Goal: Task Accomplishment & Management: Use online tool/utility

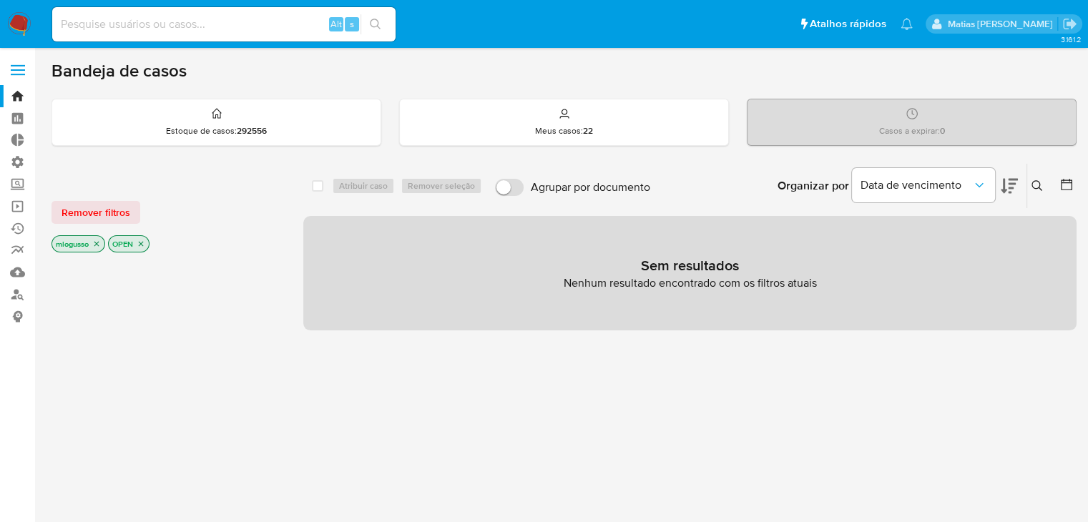
click at [97, 245] on icon "close-filter" at bounding box center [96, 244] width 9 height 9
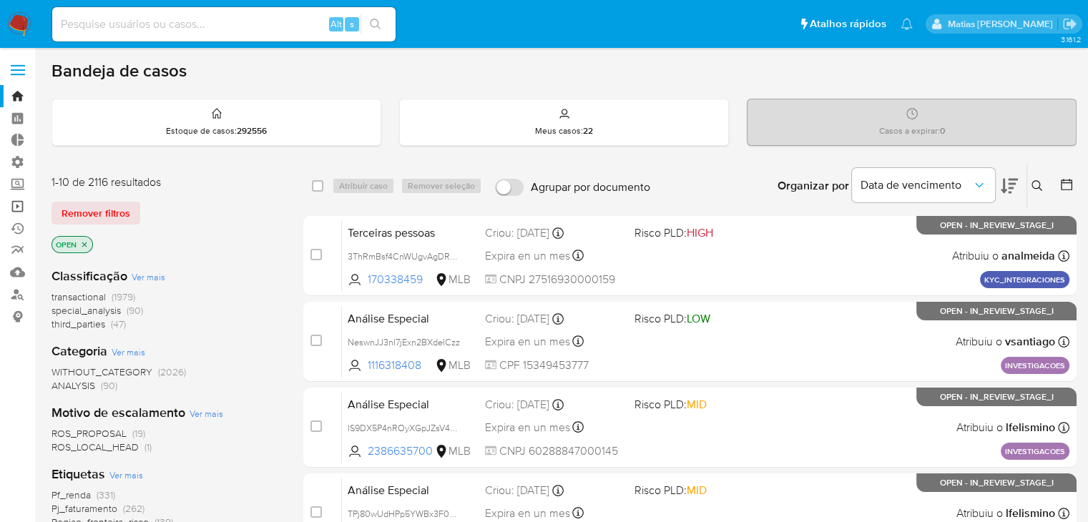
click at [16, 208] on link "Operações em massa" at bounding box center [85, 206] width 170 height 22
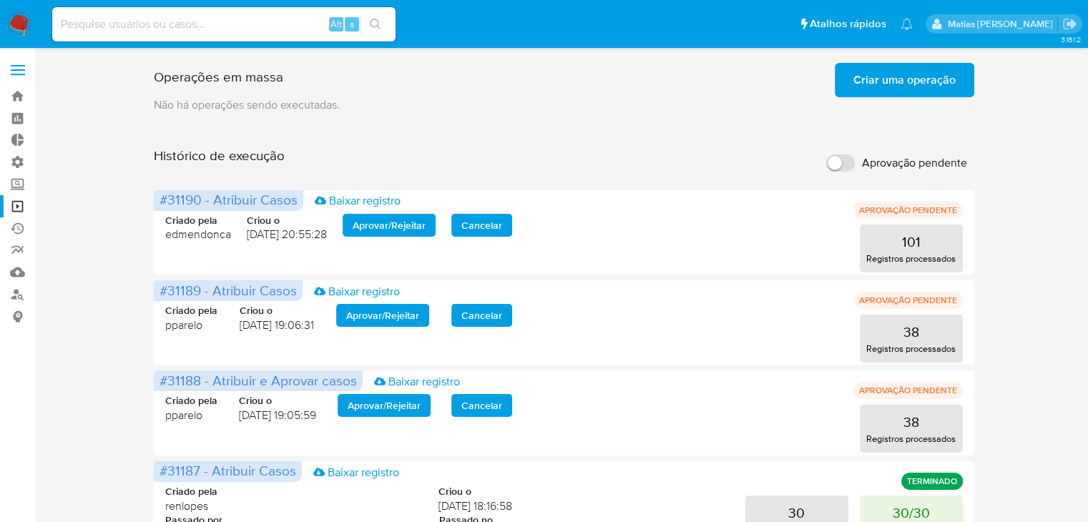
drag, startPoint x: 1093, startPoint y: 164, endPoint x: 860, endPoint y: 127, distance: 236.0
click at [850, 165] on input "Aprovação pendente" at bounding box center [840, 163] width 29 height 17
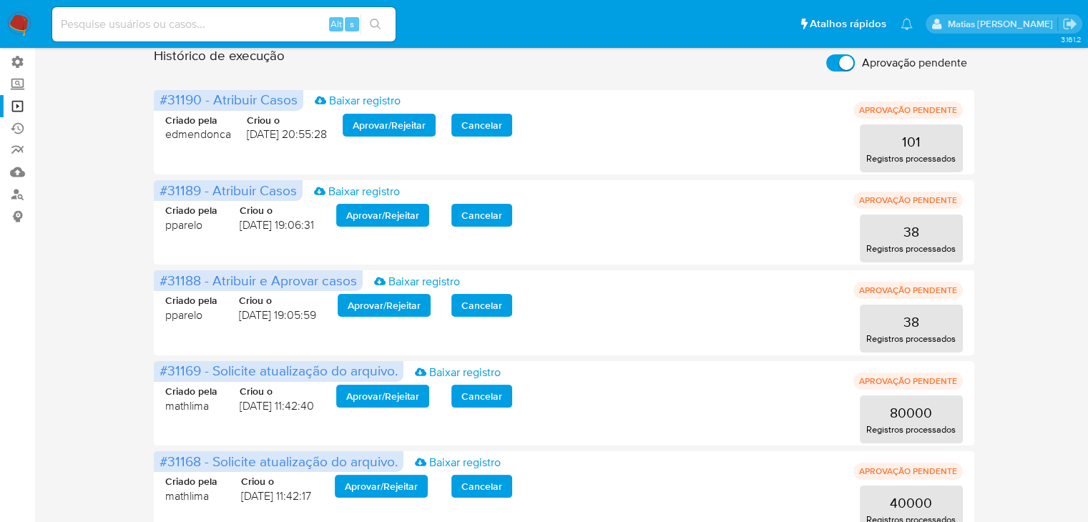
scroll to position [94, 0]
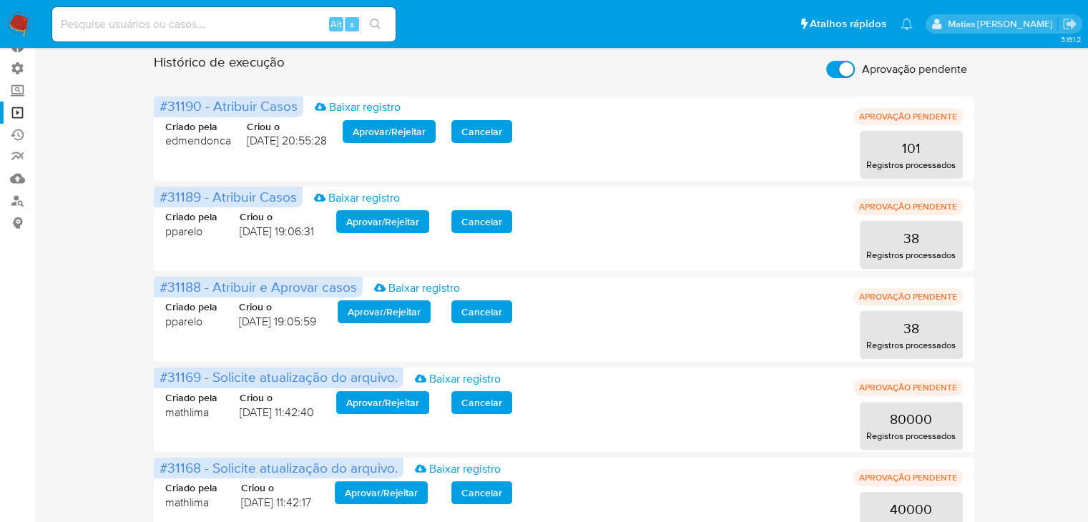
drag, startPoint x: 1087, startPoint y: 412, endPoint x: 1079, endPoint y: 280, distance: 131.9
click at [1079, 280] on main "3.161.2" at bounding box center [544, 254] width 1088 height 697
click at [836, 69] on input "Aprovação pendente" at bounding box center [840, 69] width 29 height 17
checkbox input "false"
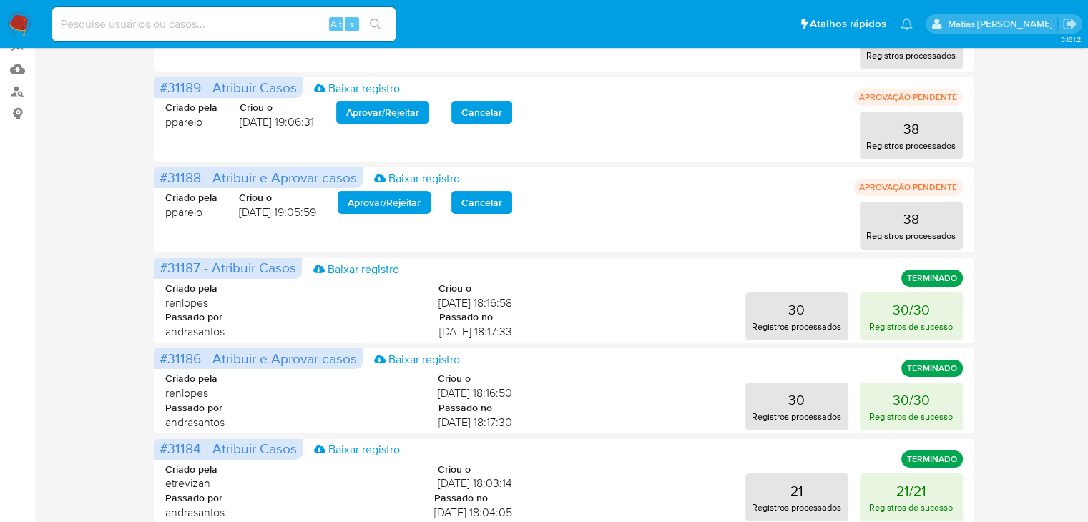
scroll to position [0, 0]
